Goal: Task Accomplishment & Management: Manage account settings

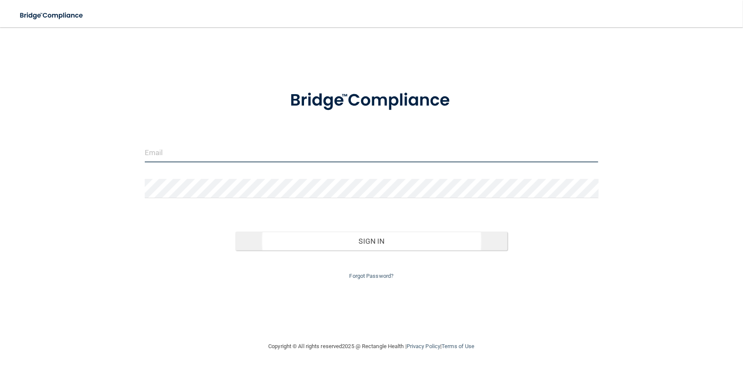
type input "[EMAIL_ADDRESS][DOMAIN_NAME]"
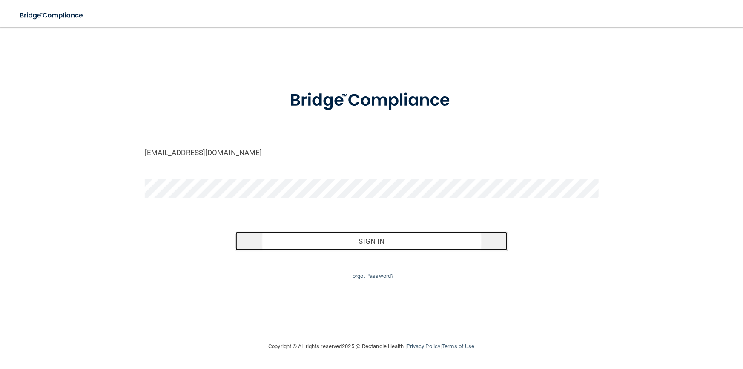
click at [371, 242] on button "Sign In" at bounding box center [372, 241] width 272 height 19
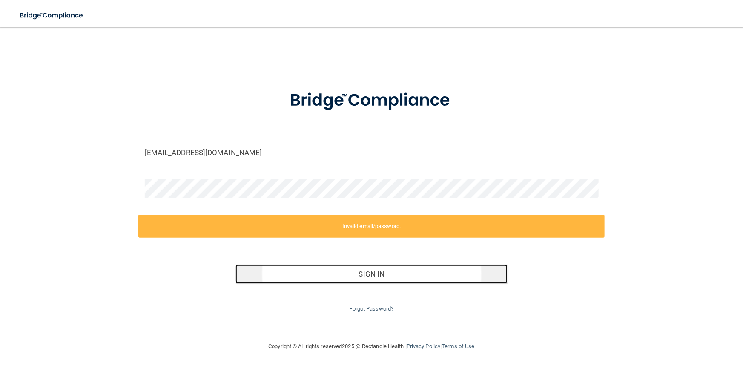
click at [367, 273] on button "Sign In" at bounding box center [372, 274] width 272 height 19
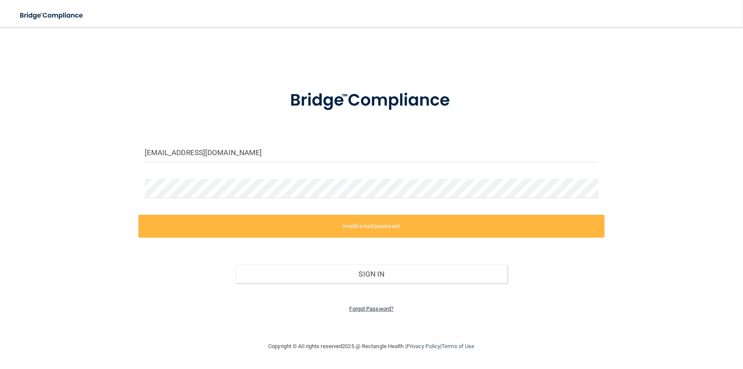
click at [359, 305] on link "Forgot Password?" at bounding box center [372, 308] width 44 height 6
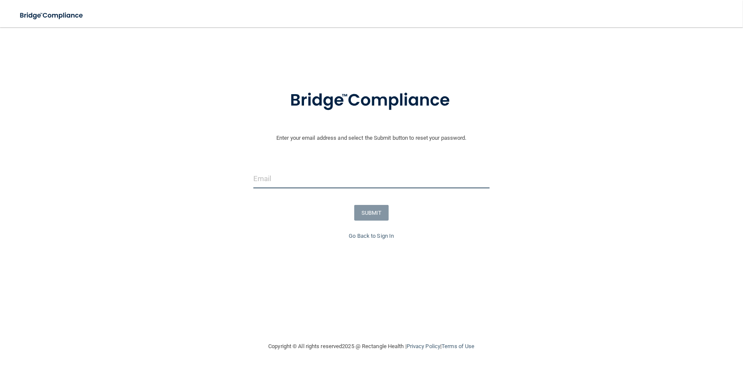
click at [312, 187] on input "email" at bounding box center [371, 178] width 236 height 19
type input "[EMAIL_ADDRESS][DOMAIN_NAME]"
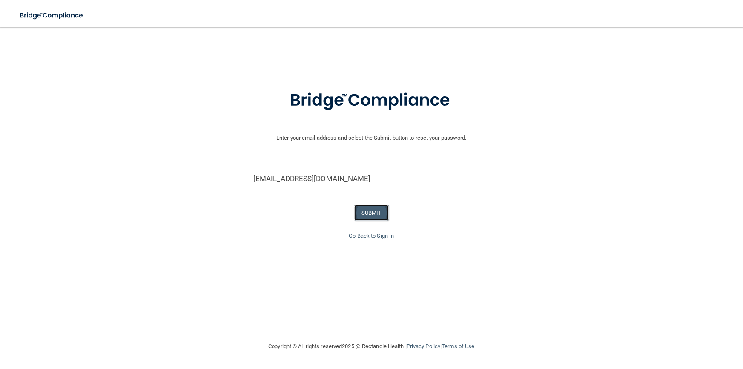
click at [370, 210] on button "SUBMIT" at bounding box center [371, 213] width 35 height 16
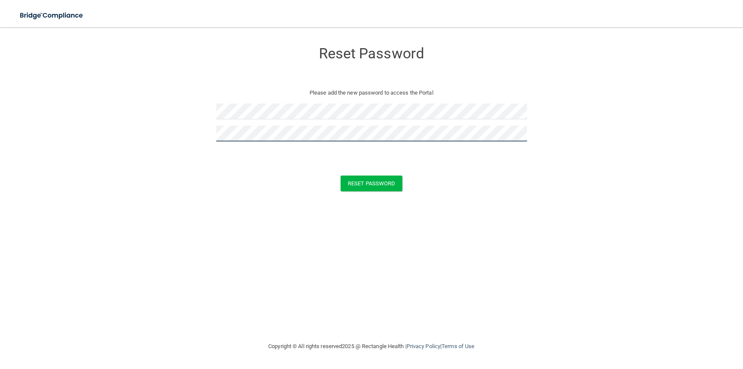
click at [341, 176] on button "Reset Password" at bounding box center [371, 184] width 61 height 16
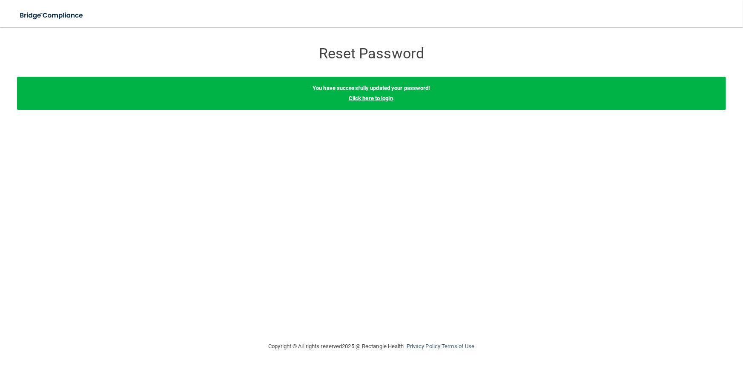
click at [367, 98] on link "Click here to login" at bounding box center [371, 98] width 44 height 6
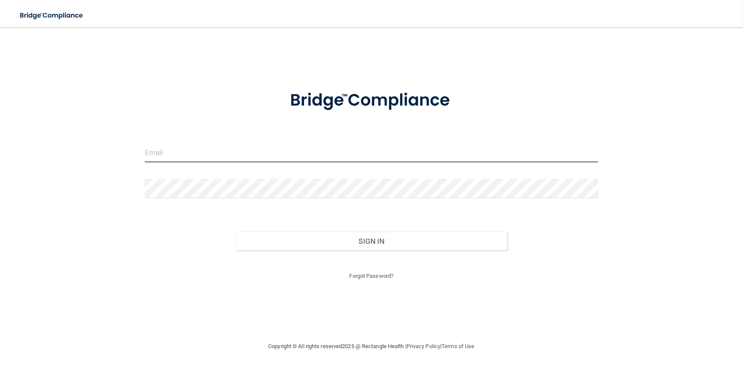
type input "[EMAIL_ADDRESS][DOMAIN_NAME]"
click at [157, 154] on input "[EMAIL_ADDRESS][DOMAIN_NAME]" at bounding box center [372, 152] width 454 height 19
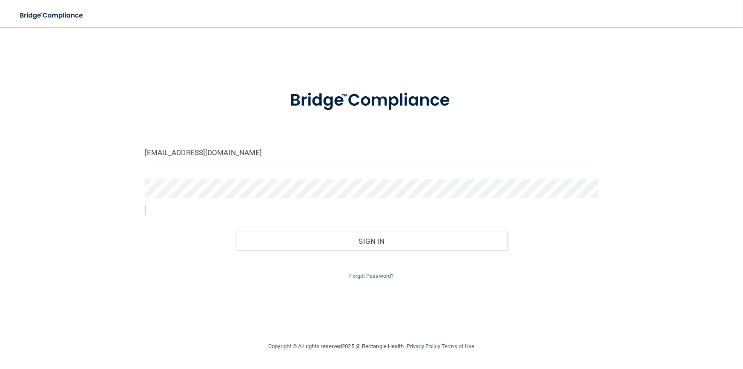
click at [153, 214] on form "mini@centercityed.com Invalid email/password. You don't have permission to acce…" at bounding box center [372, 179] width 454 height 203
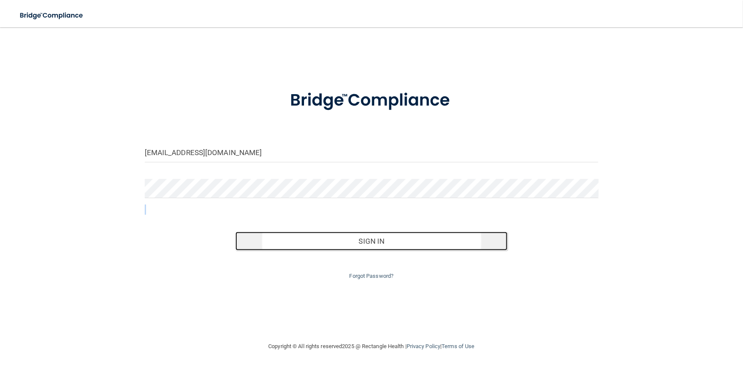
click at [395, 241] on button "Sign In" at bounding box center [372, 241] width 272 height 19
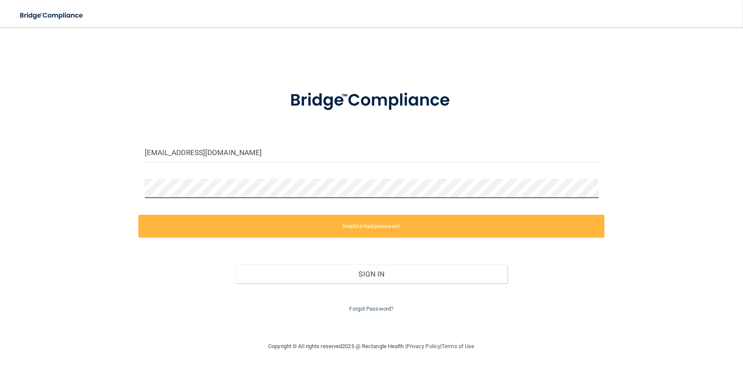
click at [0, 156] on main "mini@centercityed.com Invalid email/password. You don't have permission to acce…" at bounding box center [371, 198] width 743 height 342
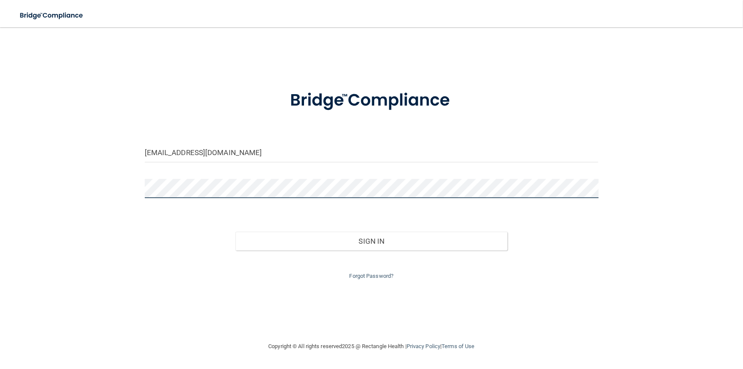
click at [236, 232] on button "Sign In" at bounding box center [372, 241] width 272 height 19
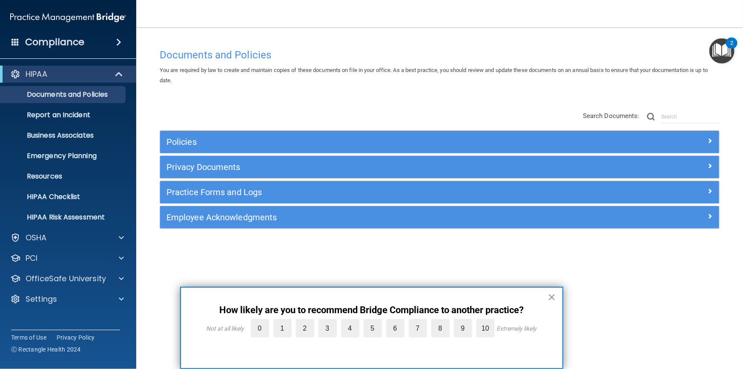
click at [549, 296] on button "×" at bounding box center [552, 297] width 8 height 14
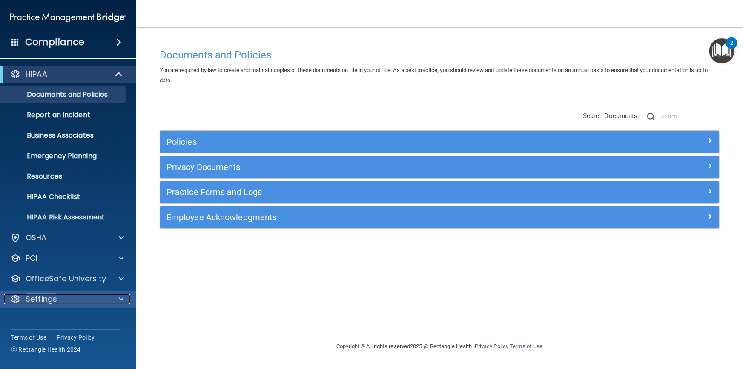
click at [53, 299] on p "Settings" at bounding box center [42, 299] width 32 height 10
click at [47, 296] on p "Settings" at bounding box center [42, 299] width 32 height 10
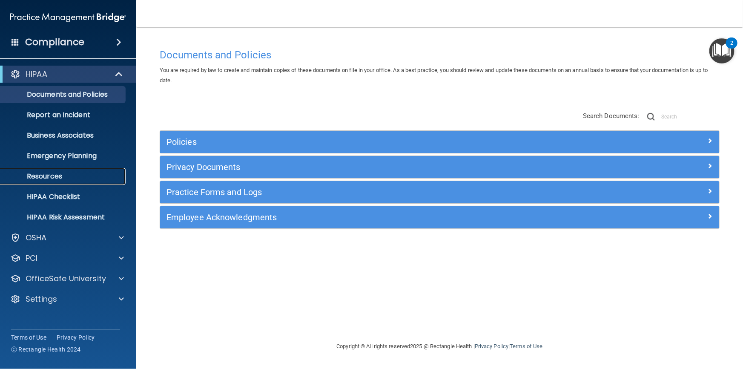
click at [44, 175] on p "Resources" at bounding box center [64, 176] width 116 height 9
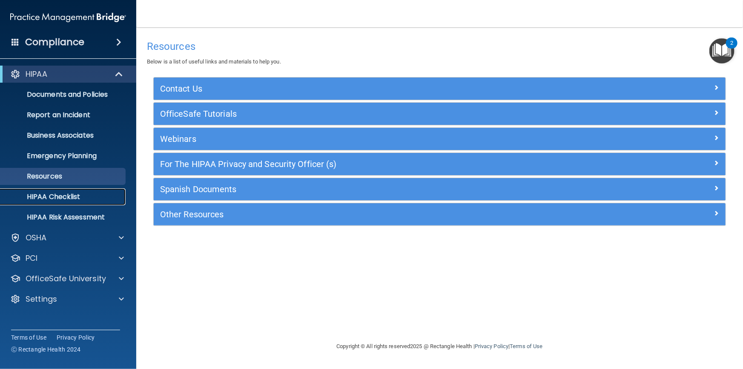
click at [48, 198] on p "HIPAA Checklist" at bounding box center [64, 197] width 116 height 9
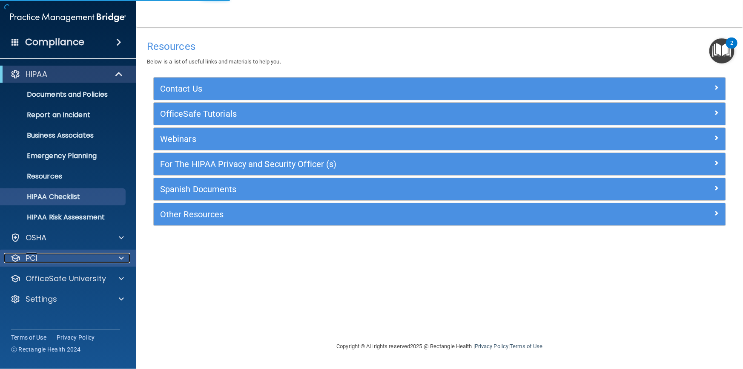
click at [34, 260] on p "PCI" at bounding box center [32, 258] width 12 height 10
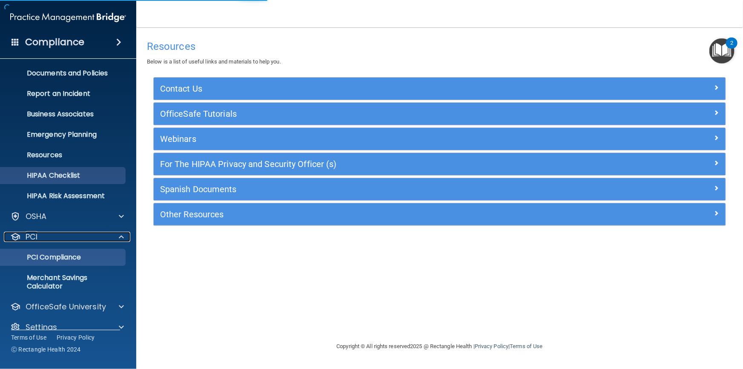
scroll to position [34, 0]
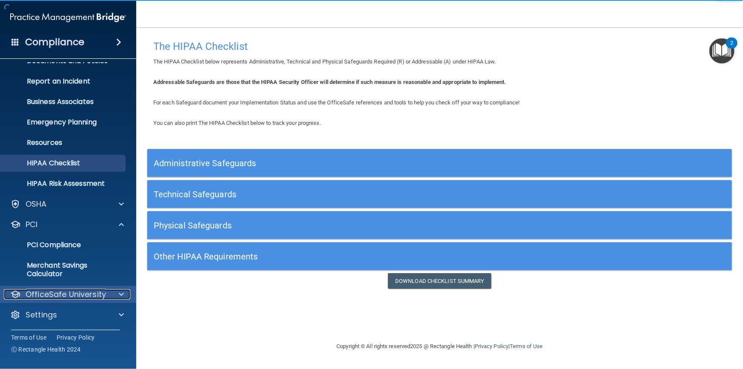
click at [45, 294] on p "OfficeSafe University" at bounding box center [66, 294] width 81 height 10
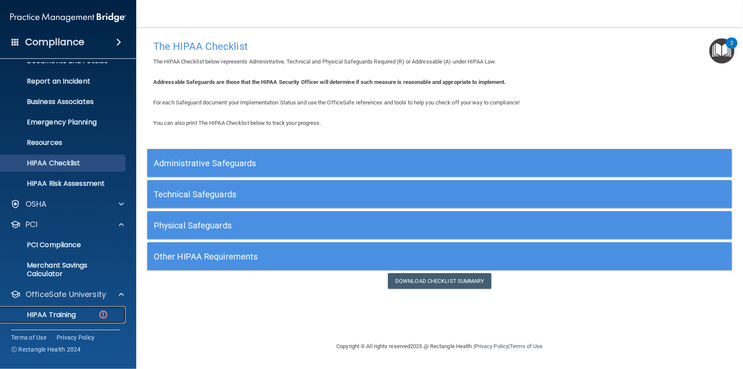
click at [49, 308] on link "HIPAA Training" at bounding box center [58, 314] width 134 height 17
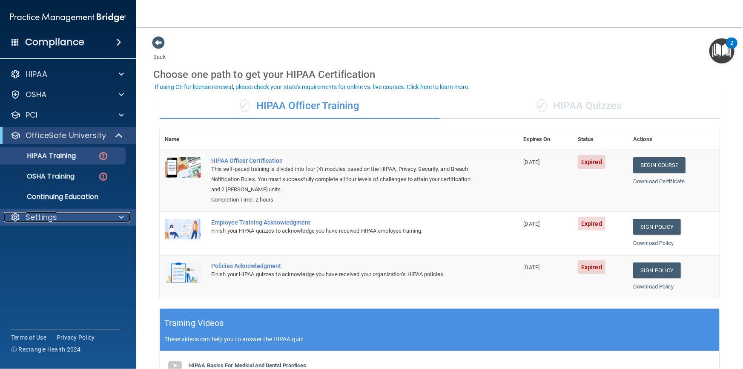
click at [42, 216] on p "Settings" at bounding box center [42, 217] width 32 height 10
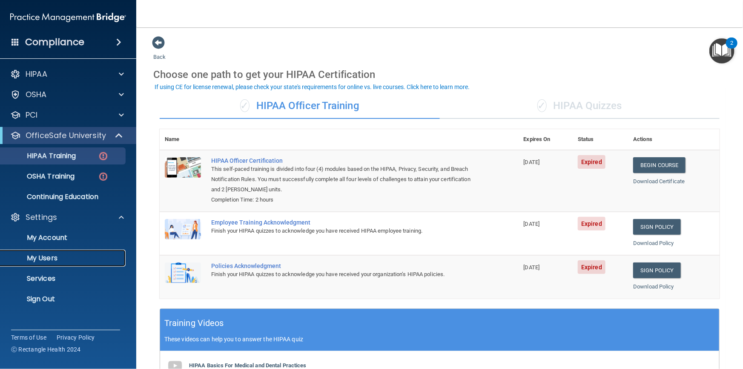
click at [41, 259] on p "My Users" at bounding box center [64, 258] width 116 height 9
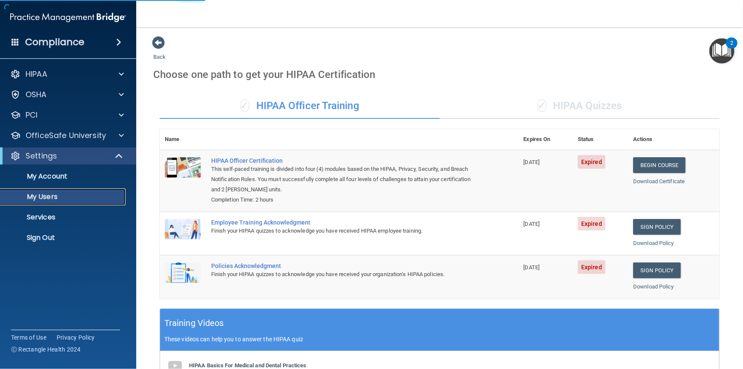
select select "20"
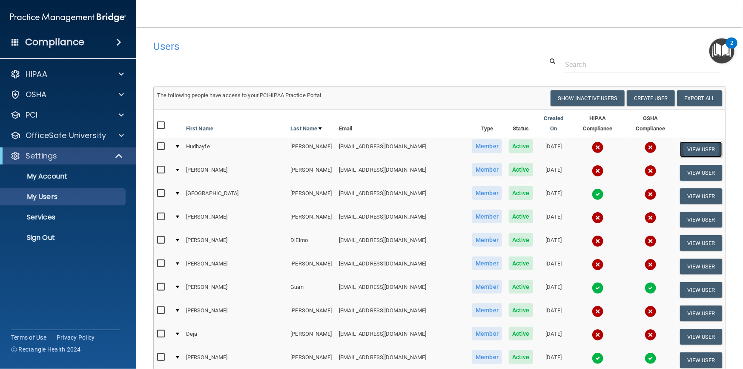
click at [684, 144] on button "View User" at bounding box center [701, 149] width 42 height 16
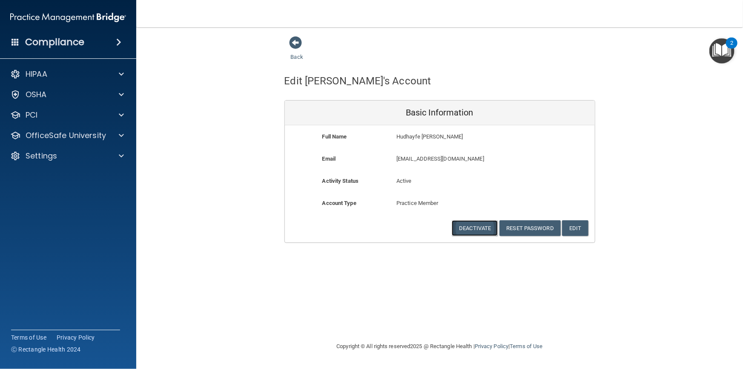
click at [478, 226] on button "Deactivate" at bounding box center [475, 228] width 46 height 16
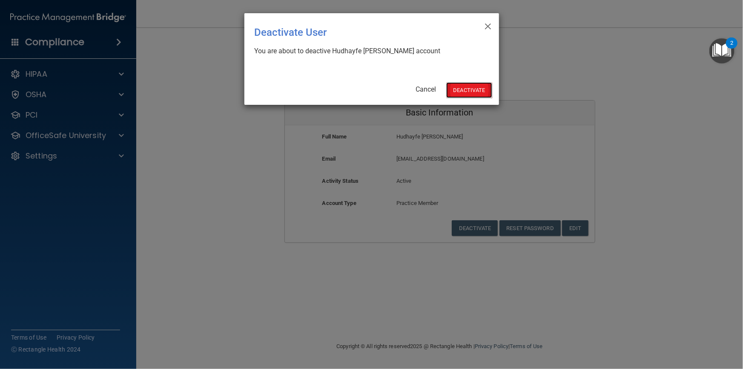
click at [467, 90] on button "Deactivate" at bounding box center [469, 90] width 46 height 16
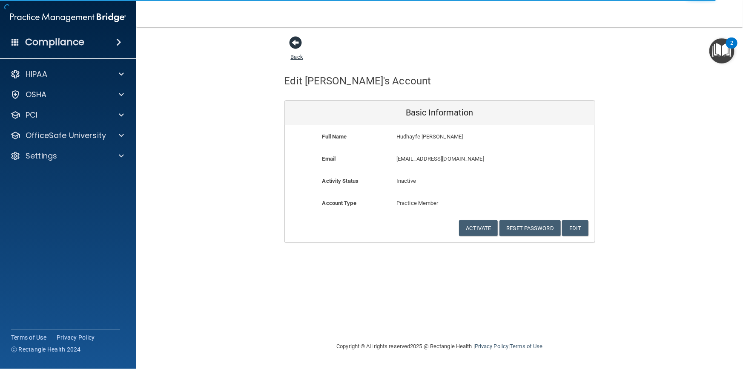
click at [295, 42] on span at bounding box center [296, 42] width 13 height 13
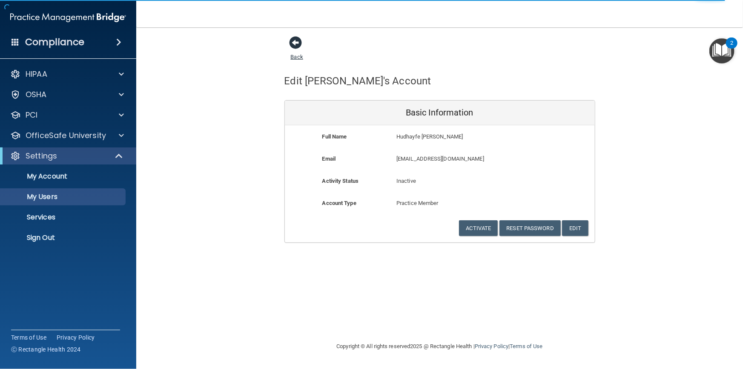
select select "20"
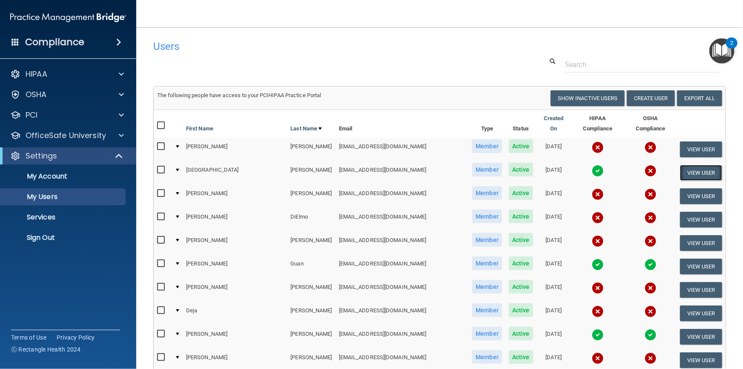
click at [688, 165] on button "View User" at bounding box center [701, 173] width 42 height 16
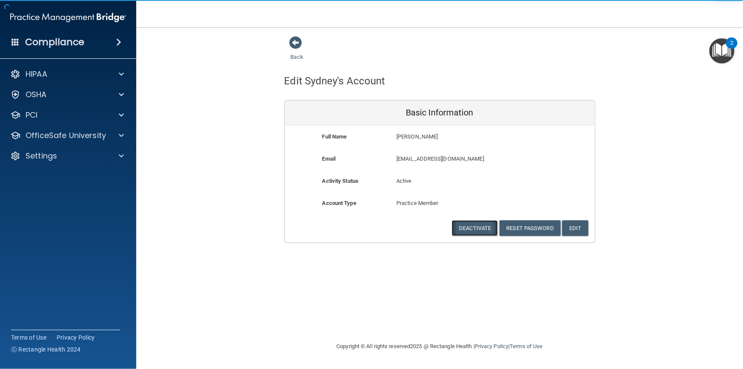
click at [463, 224] on button "Deactivate" at bounding box center [475, 228] width 46 height 16
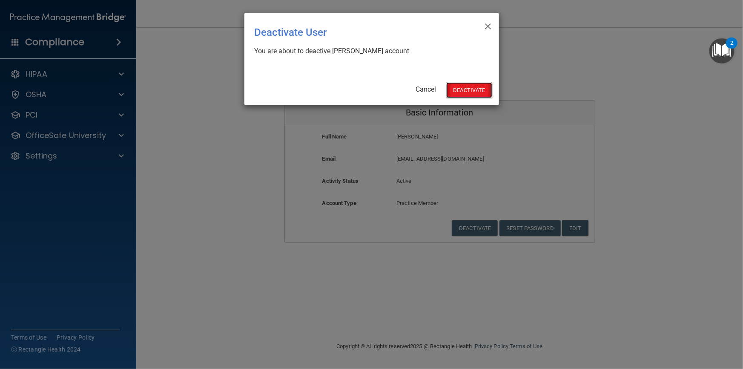
click at [470, 89] on button "Deactivate" at bounding box center [469, 90] width 46 height 16
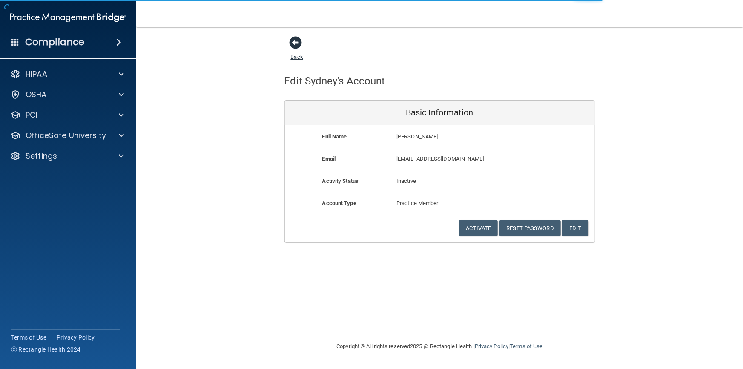
click at [291, 55] on link "Back" at bounding box center [297, 51] width 12 height 17
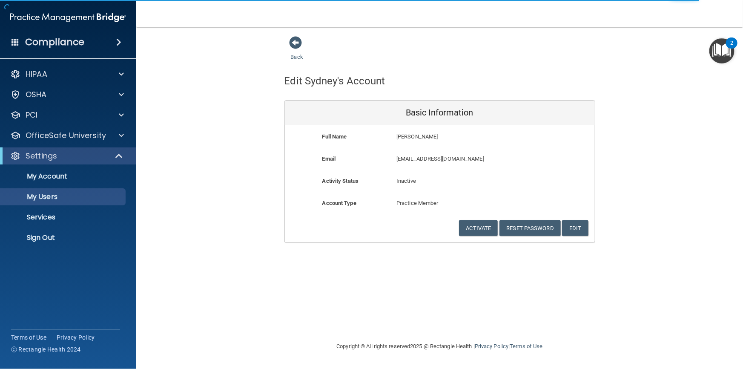
select select "20"
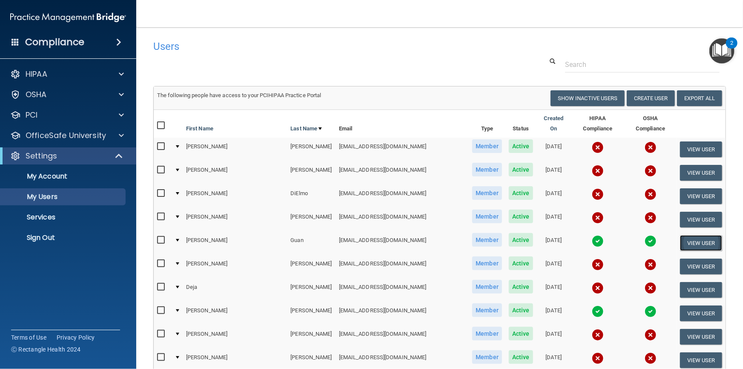
click at [691, 235] on button "View User" at bounding box center [701, 243] width 42 height 16
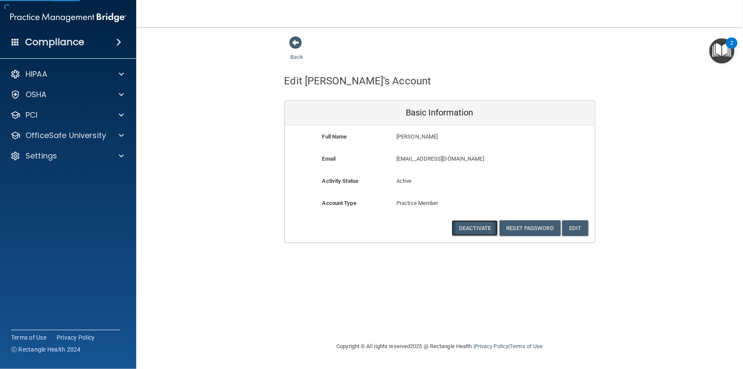
click at [472, 225] on button "Deactivate" at bounding box center [475, 228] width 46 height 16
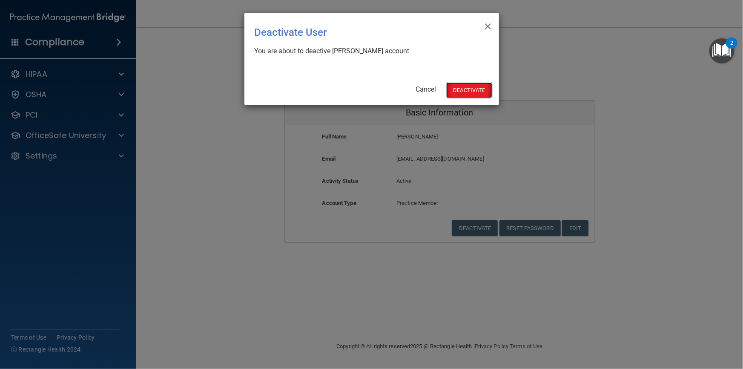
click at [470, 86] on button "Deactivate" at bounding box center [469, 90] width 46 height 16
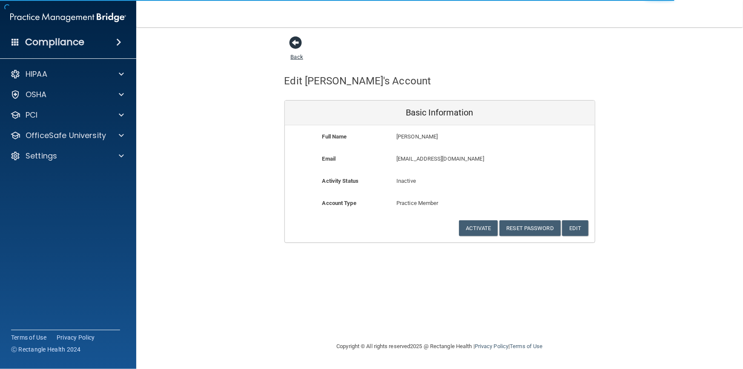
click at [300, 58] on link "Back" at bounding box center [297, 51] width 12 height 17
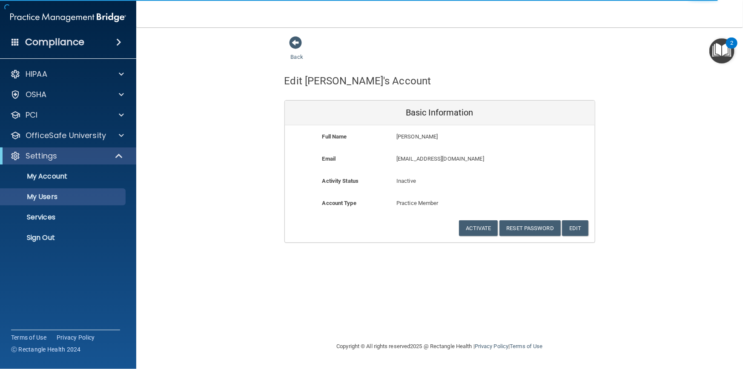
select select "20"
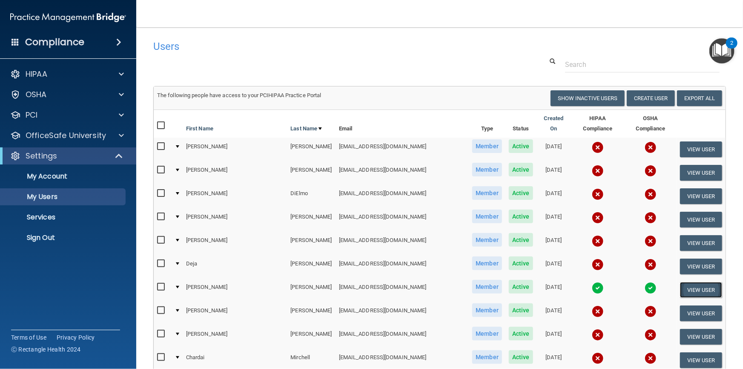
click at [700, 282] on button "View User" at bounding box center [701, 290] width 42 height 16
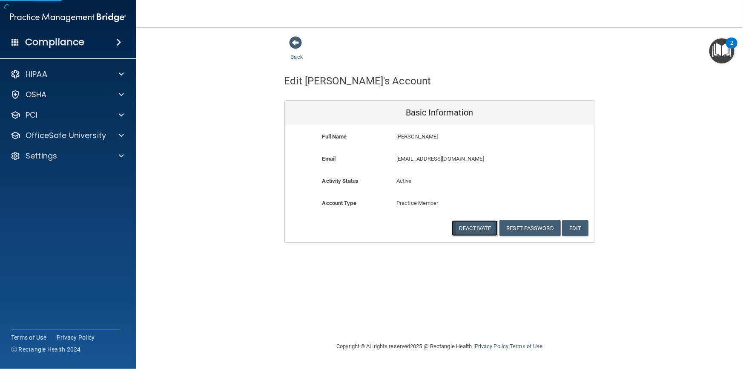
click at [473, 232] on button "Deactivate" at bounding box center [475, 228] width 46 height 16
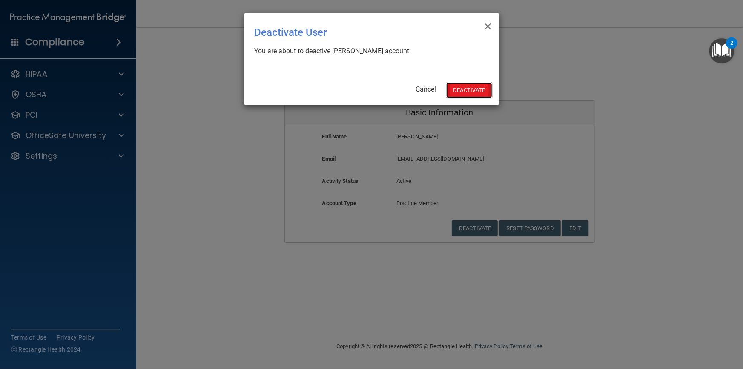
click at [468, 88] on button "Deactivate" at bounding box center [469, 90] width 46 height 16
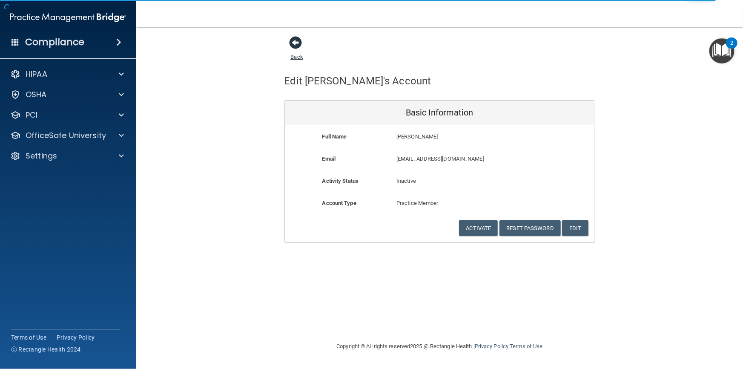
click at [296, 55] on link "Back" at bounding box center [297, 51] width 12 height 17
